Goal: Navigation & Orientation: Find specific page/section

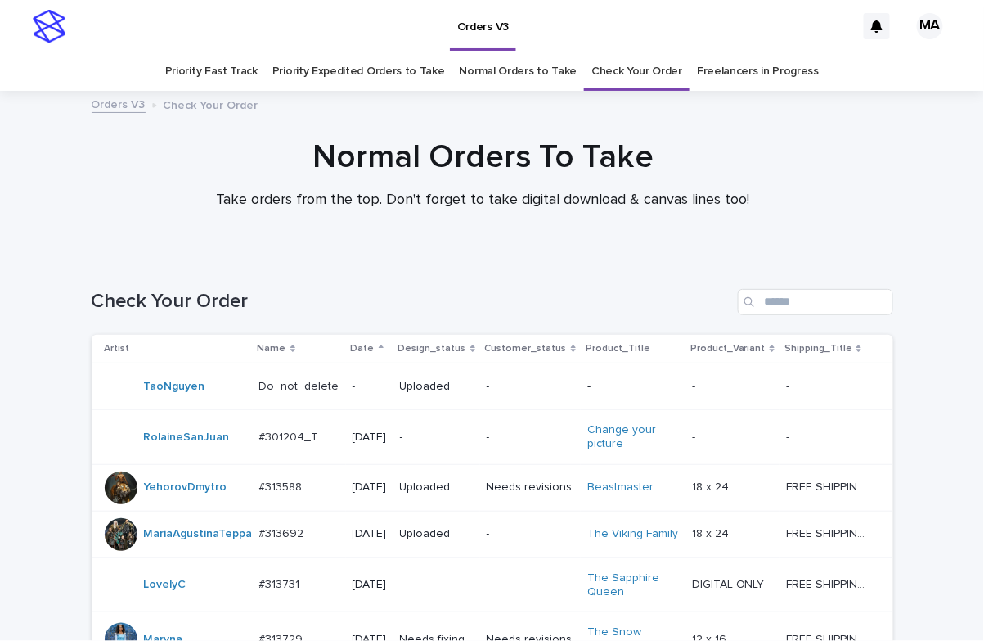
scroll to position [884, 0]
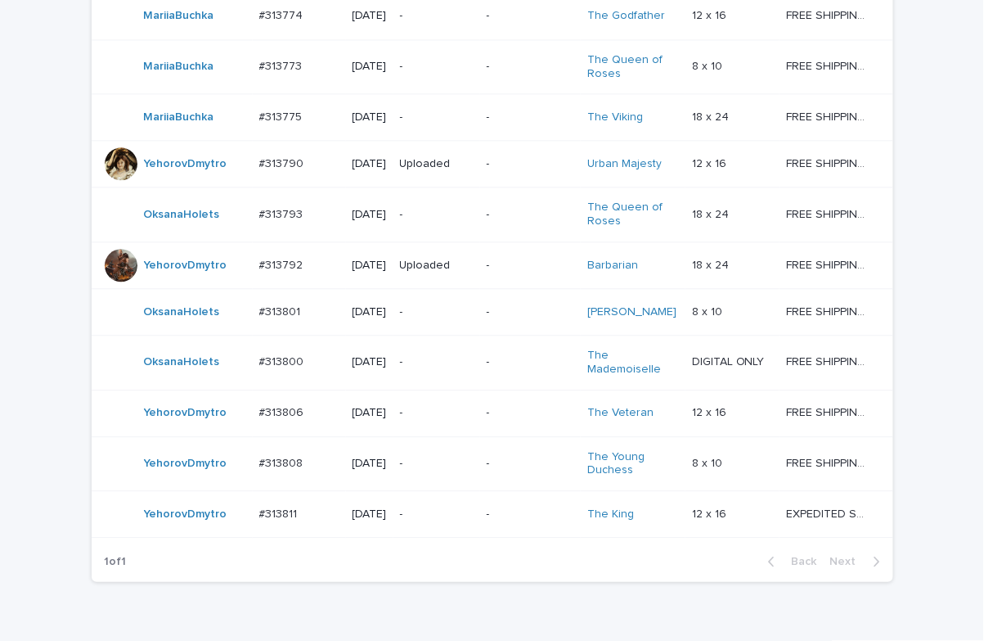
click at [28, 502] on div "Loading... Saving… Loading... Saving… Check Your Order Artist Name Date Design_…" at bounding box center [492, 24] width 984 height 1304
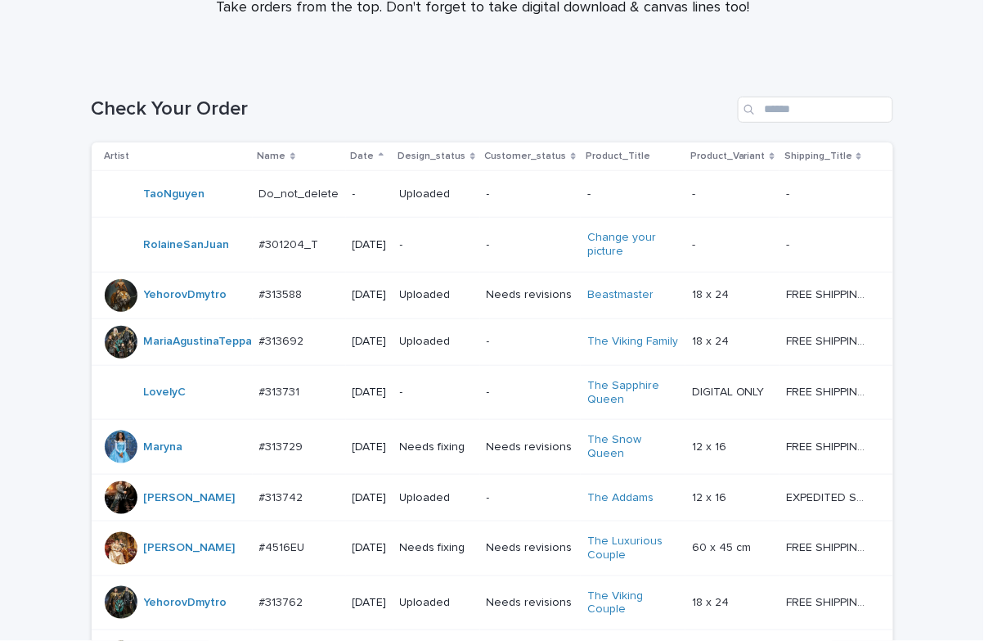
scroll to position [188, 0]
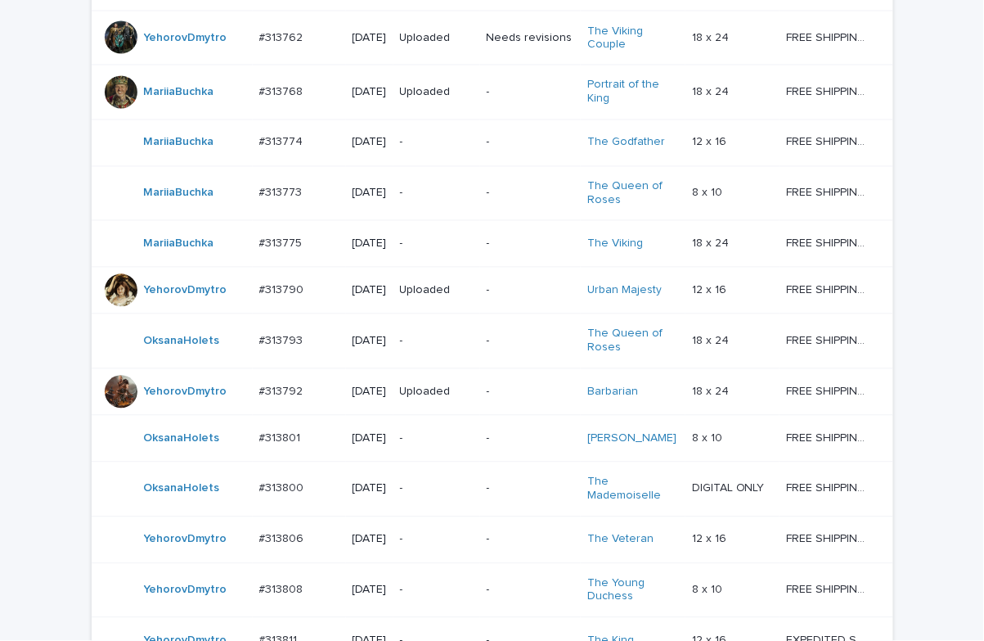
scroll to position [760, 0]
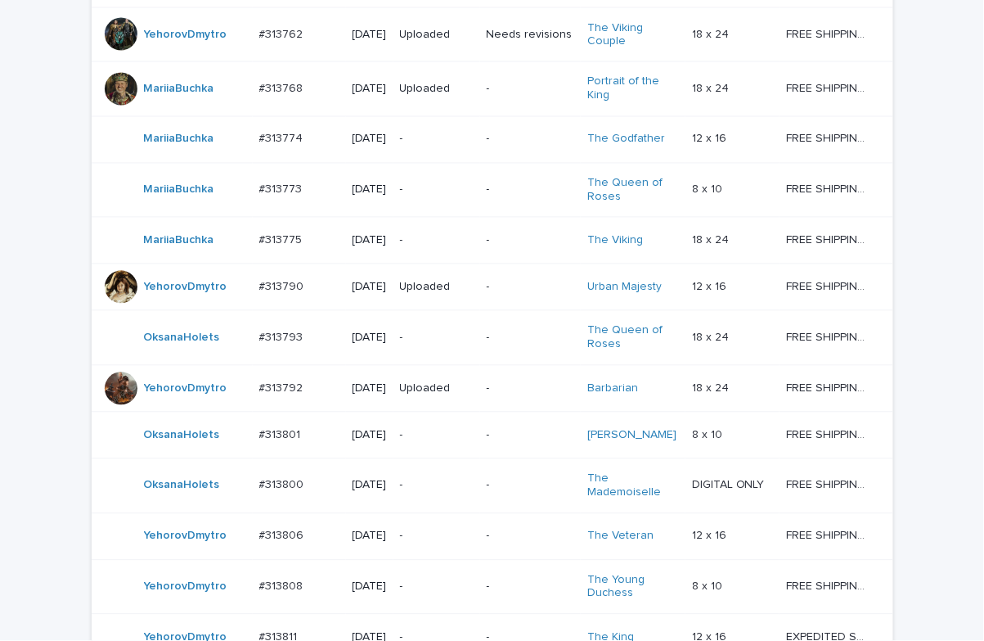
click at [47, 137] on div "Loading... Saving… Loading... Saving… Check Your Order Artist Name Date Design_…" at bounding box center [492, 148] width 984 height 1304
click at [16, 231] on div "Loading... Saving… Loading... Saving… Check Your Order Artist Name Date Design_…" at bounding box center [492, 148] width 984 height 1304
click at [23, 123] on div "Loading... Saving… Loading... Saving… Check Your Order Artist Name Date Design_…" at bounding box center [492, 148] width 984 height 1304
click at [30, 166] on div "Loading... Saving… Loading... Saving… Check Your Order Artist Name Date Design_…" at bounding box center [492, 148] width 984 height 1304
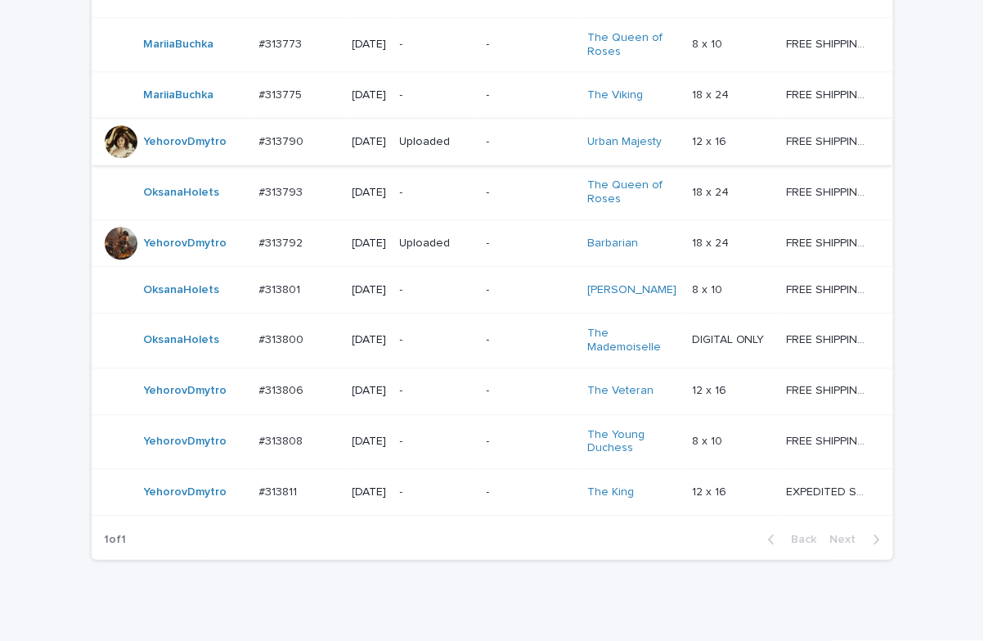
scroll to position [1047, 0]
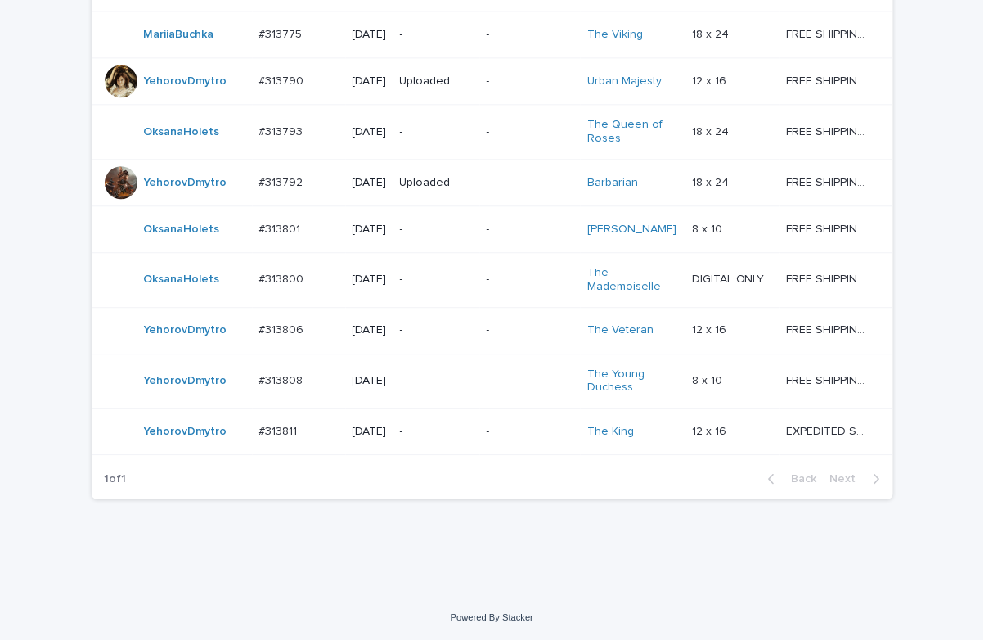
drag, startPoint x: 246, startPoint y: 574, endPoint x: 261, endPoint y: 577, distance: 15.1
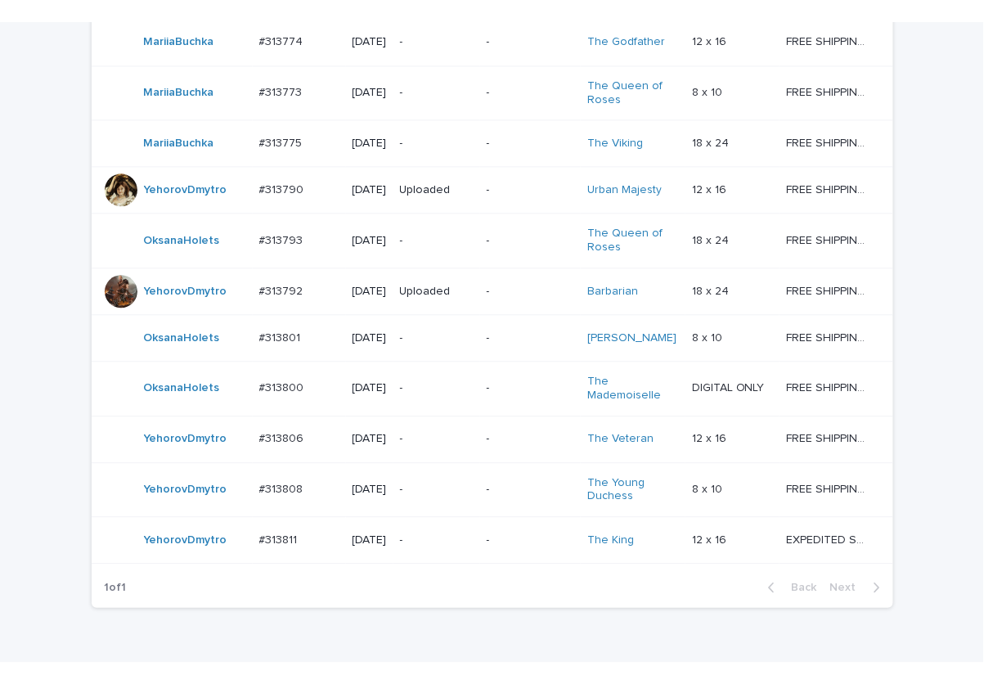
scroll to position [861, 0]
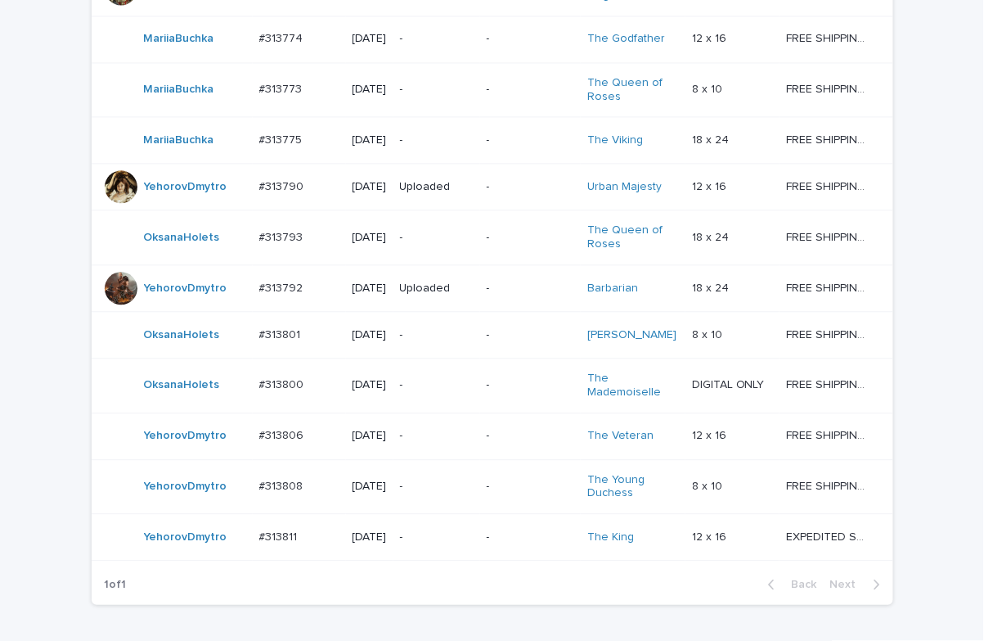
click at [11, 289] on div "Loading... Saving… Loading... Saving… Check Your Order Artist Name Date Design_…" at bounding box center [492, 47] width 984 height 1304
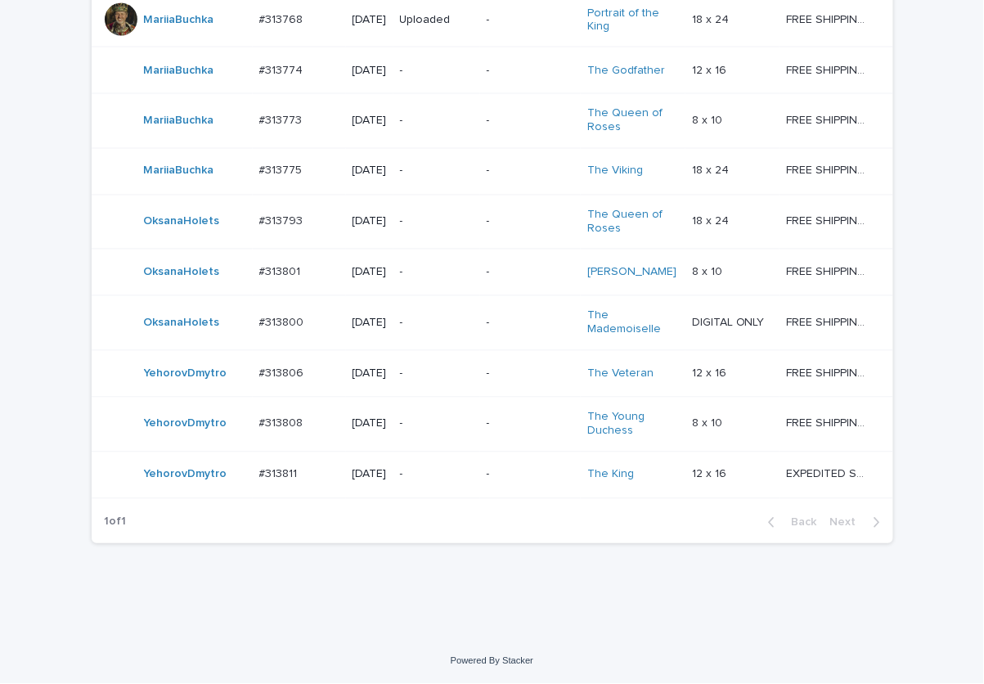
scroll to position [752, 0]
click at [289, 638] on div "Loading... Saving… Loading... Saving… Check Your Order Artist Name Date Design_…" at bounding box center [492, 83] width 984 height 1110
click at [27, 47] on div "Loading... Saving… Loading... Saving… Check Your Order Artist Name Date Design_…" at bounding box center [492, 83] width 984 height 1110
click at [25, 74] on div "Loading... Saving… Loading... Saving… Check Your Order Artist Name Date Design_…" at bounding box center [492, 110] width 984 height 1056
